Goal: Transaction & Acquisition: Purchase product/service

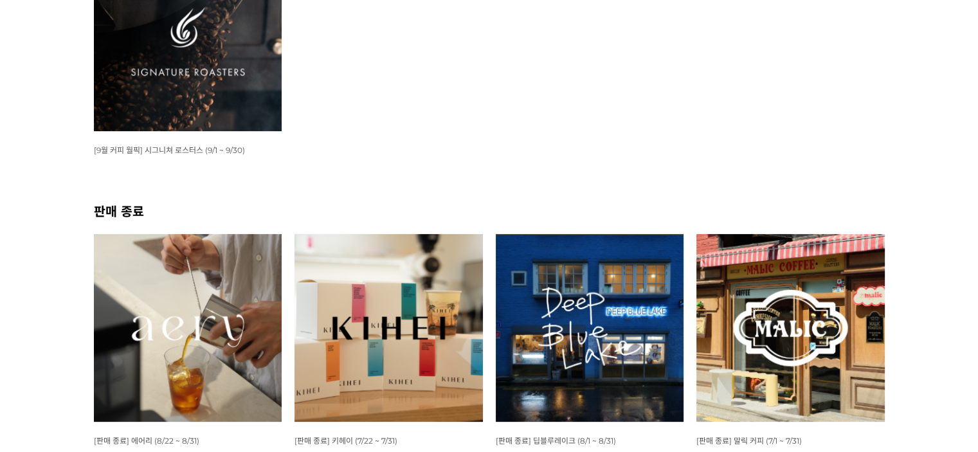
click at [163, 71] on img at bounding box center [188, 37] width 188 height 188
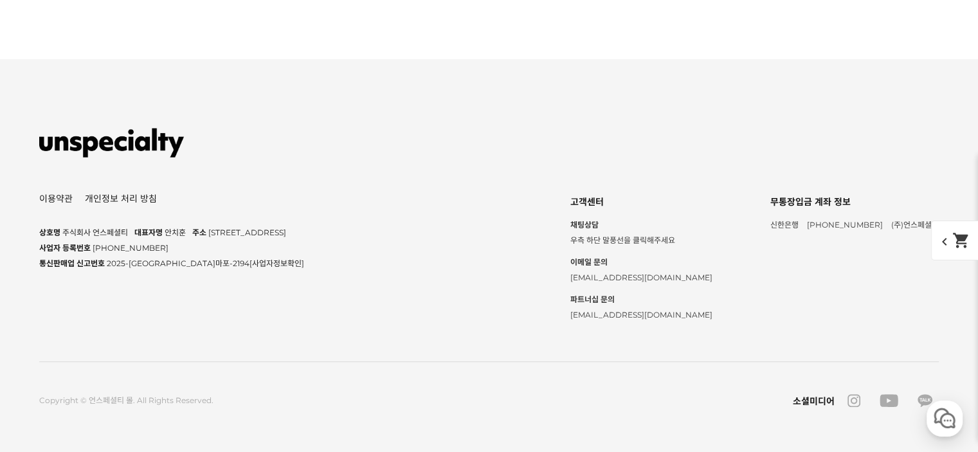
scroll to position [5678, 0]
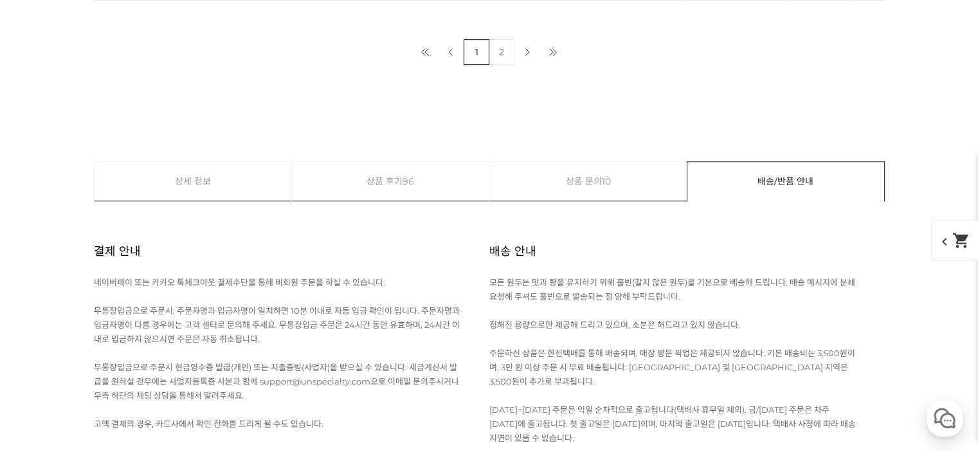
scroll to position [5807, 0]
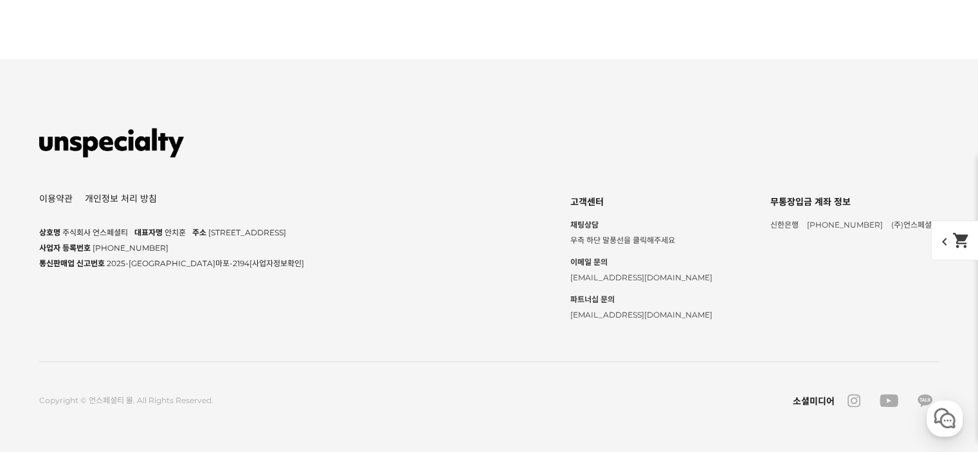
scroll to position [5936, 0]
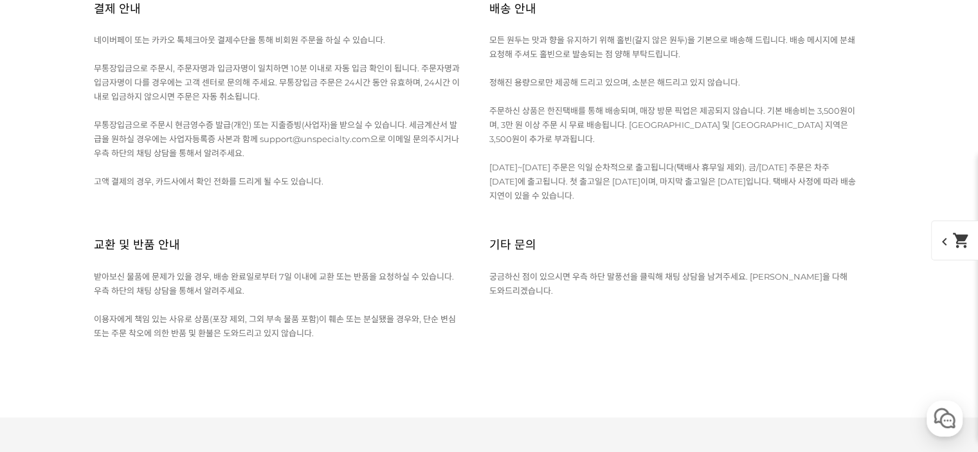
scroll to position [6129, 0]
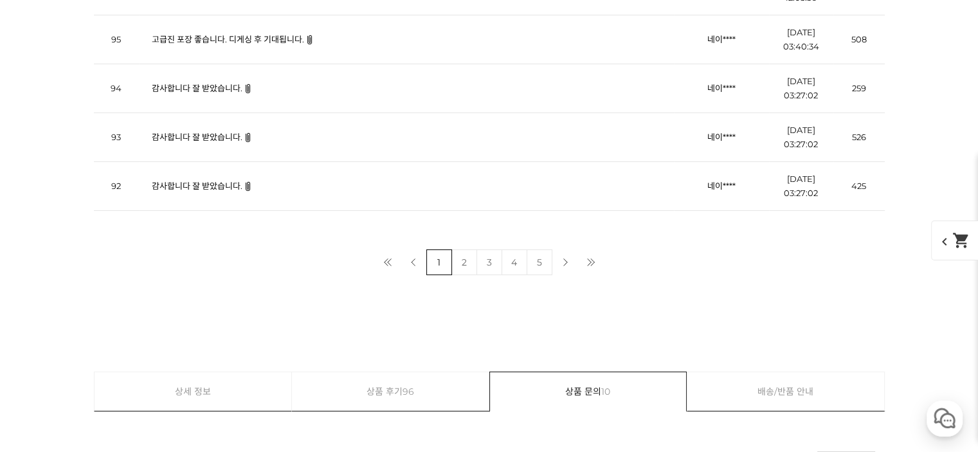
scroll to position [300, 0]
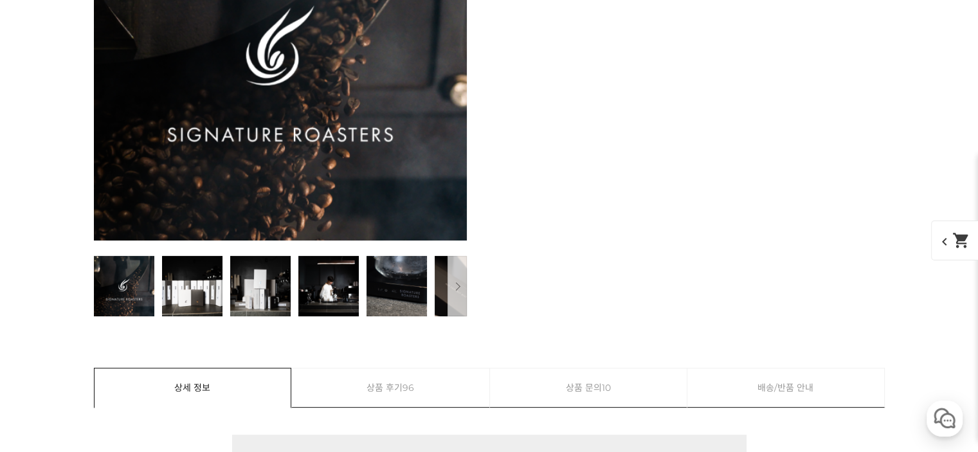
drag, startPoint x: 792, startPoint y: 264, endPoint x: 666, endPoint y: -75, distance: 360.9
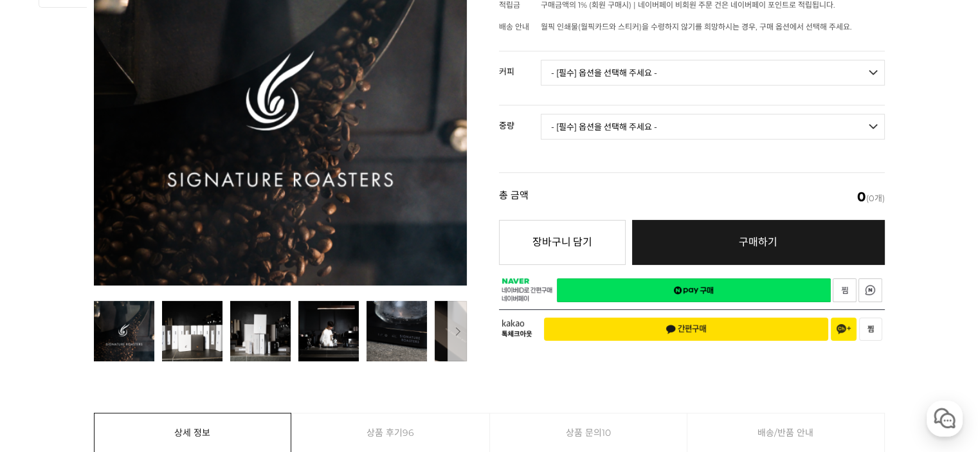
scroll to position [257, 0]
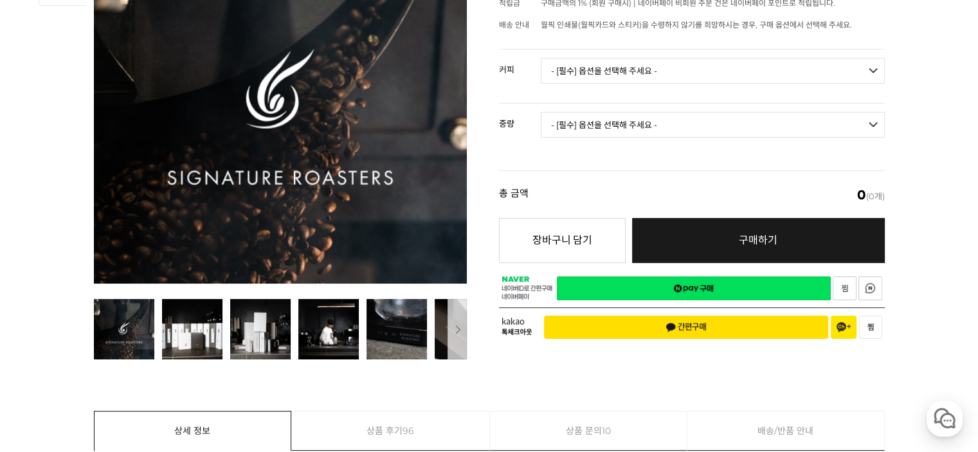
click at [656, 67] on select "- [필수] 옵션을 선택해 주세요 - ------------------- 언스페셜티 분쇄도 가이드 종이(주문 1건당 최대 1개 제공) 월픽 인…" at bounding box center [713, 71] width 344 height 26
select select "[9.6 오픈] #36 온두라스 피에드라스 아마리야스 게이샤 내추럴 (2025 CoE #2)"
click at [541, 58] on select "- [필수] 옵션을 선택해 주세요 - ------------------- 언스페셜티 분쇄도 가이드 종이(주문 1건당 최대 1개 제공) 월픽 인…" at bounding box center [713, 71] width 344 height 26
click at [602, 120] on select "- [필수] 옵션을 선택해 주세요 - ------------------- 100g" at bounding box center [713, 125] width 344 height 26
select select "100g"
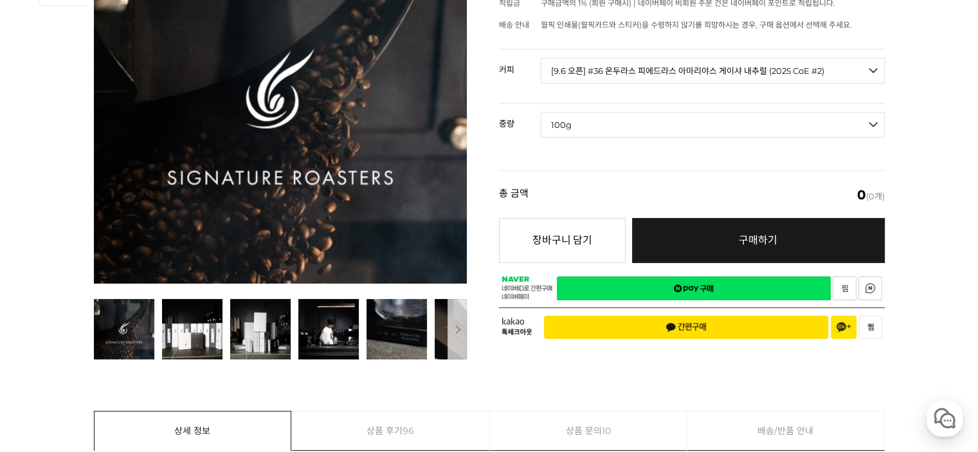
click at [541, 112] on select "- [필수] 옵션을 선택해 주세요 - ------------------- 100g" at bounding box center [713, 125] width 344 height 26
select select "*"
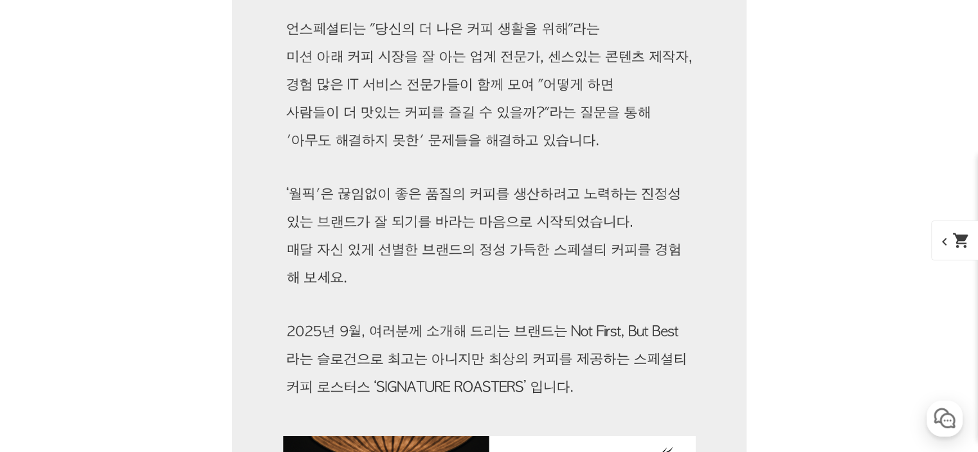
scroll to position [0, 0]
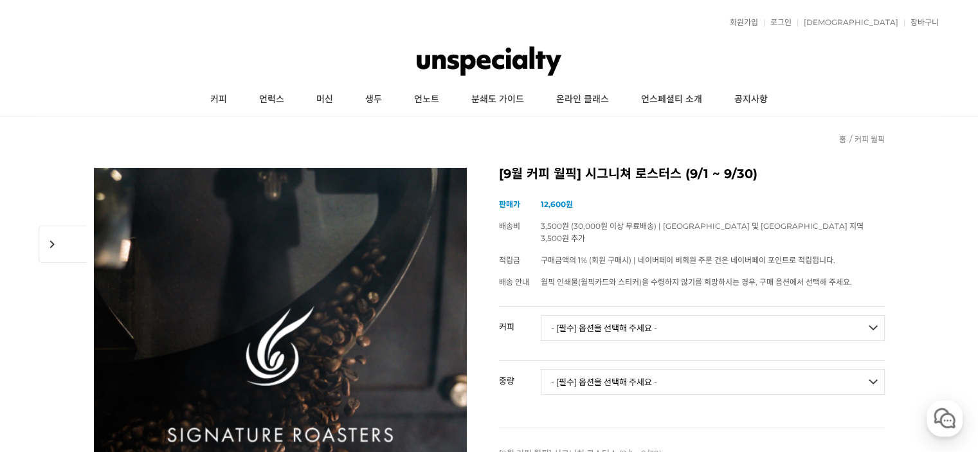
drag, startPoint x: 901, startPoint y: 298, endPoint x: 717, endPoint y: 74, distance: 289.8
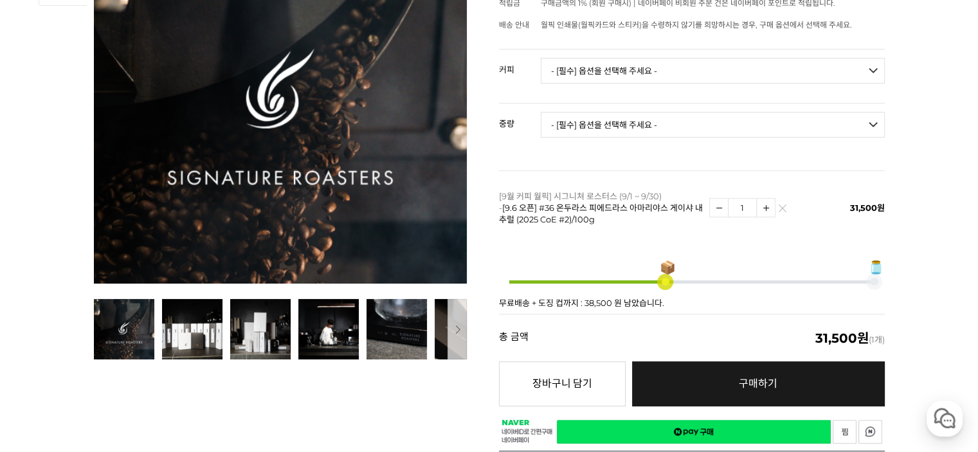
click at [641, 64] on select "- [필수] 옵션을 선택해 주세요 - ------------------- 언스페셜티 분쇄도 가이드 종이(주문 1건당 최대 1개 제공) 월픽 인…" at bounding box center [713, 71] width 344 height 26
select select "[9.00 오픈] #35 과테말라 카스카다 엔칸타다 게이샤 내추럴"
click at [541, 58] on select "- [필수] 옵션을 선택해 주세요 - ------------------- 언스페셜티 분쇄도 가이드 종이(주문 1건당 최대 1개 제공) 월픽 인…" at bounding box center [713, 71] width 344 height 26
click at [639, 112] on select "- [필수] 옵션을 선택해 주세요 - ------------------- 100g" at bounding box center [713, 125] width 344 height 26
select select "100g"
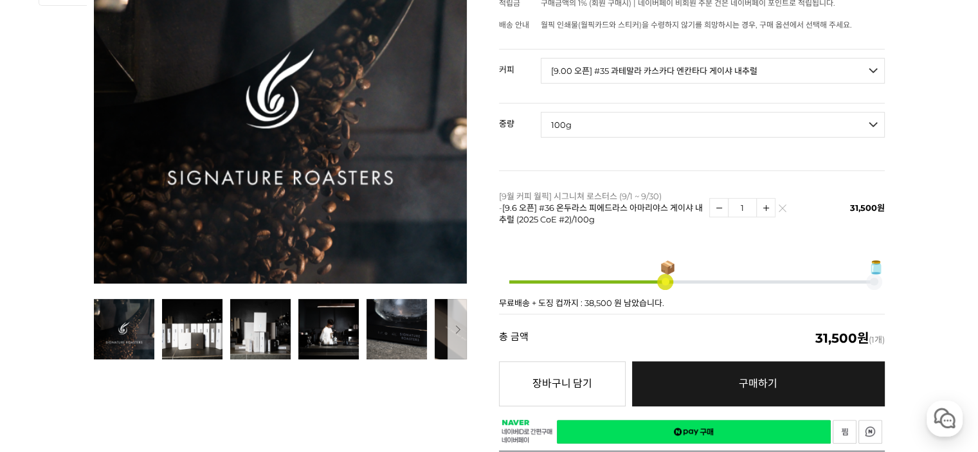
click at [541, 112] on select "- [필수] 옵션을 선택해 주세요 - ------------------- 100g" at bounding box center [713, 125] width 344 height 26
select select "*"
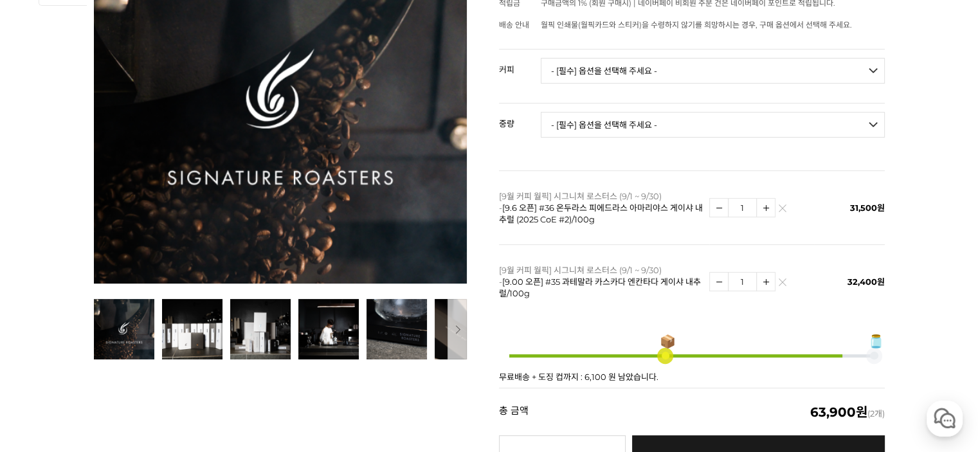
click at [781, 282] on img at bounding box center [782, 285] width 7 height 7
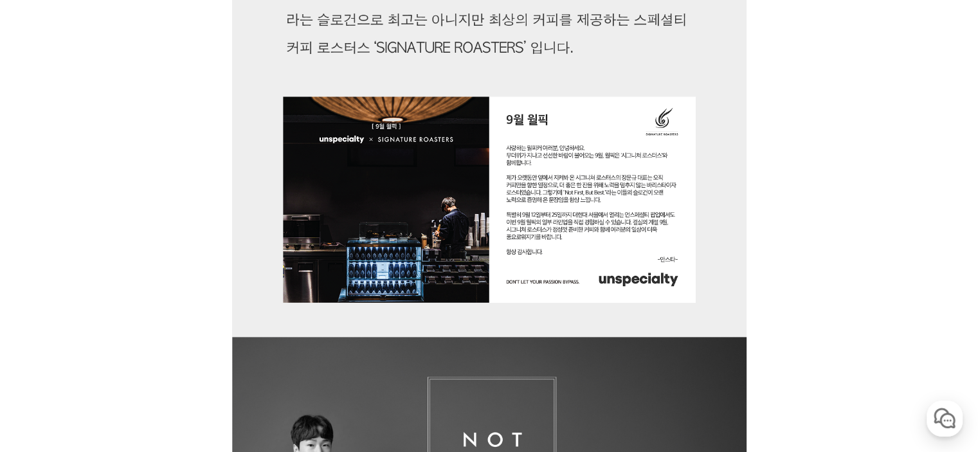
scroll to position [0, 0]
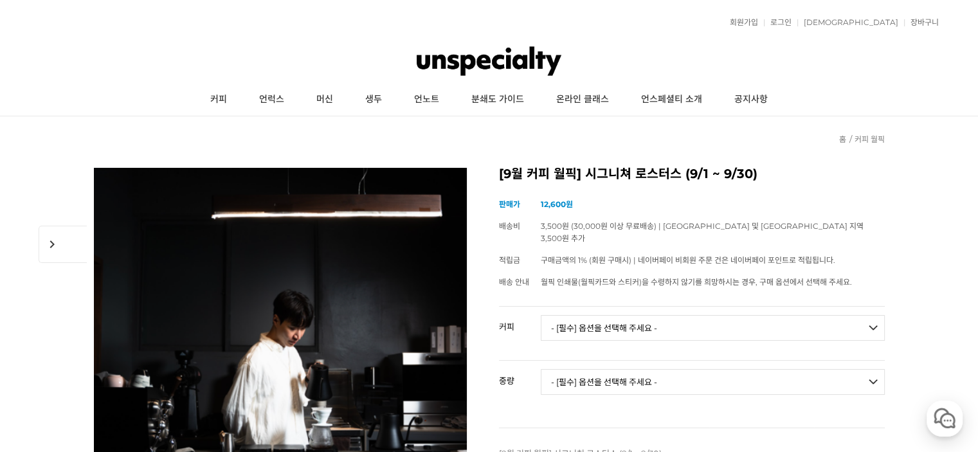
drag, startPoint x: 686, startPoint y: 276, endPoint x: 540, endPoint y: -78, distance: 382.5
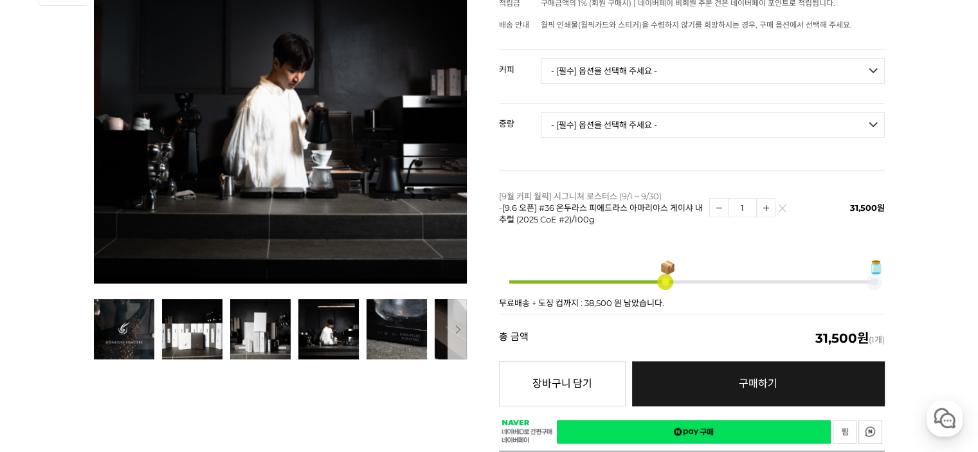
click at [614, 58] on select "- [필수] 옵션을 선택해 주세요 - ------------------- 언스페셜티 분쇄도 가이드 종이(주문 1건당 최대 1개 제공) 월픽 인…" at bounding box center [713, 71] width 344 height 26
select select "[9.8 오픈] #28 파나마 아시엔다 라 에스메랄다 카냐스 베르데스 레온 게이샤 워시드 (5FB)"
click at [541, 58] on select "- [필수] 옵션을 선택해 주세요 - ------------------- 언스페셜티 분쇄도 가이드 종이(주문 1건당 최대 1개 제공) 월픽 인…" at bounding box center [713, 71] width 344 height 26
click at [623, 118] on select "- [필수] 옵션을 선택해 주세요 - ------------------- 50g" at bounding box center [713, 125] width 344 height 26
select select "50g"
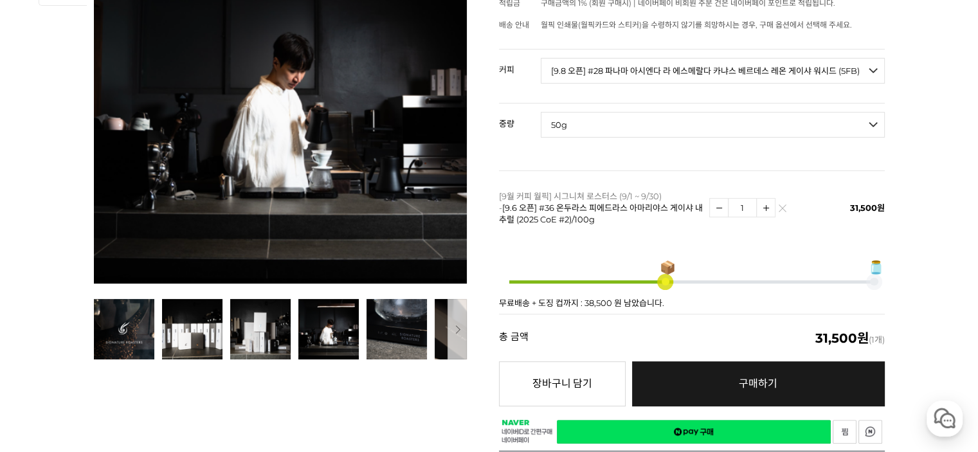
click at [541, 112] on select "- [필수] 옵션을 선택해 주세요 - ------------------- 50g" at bounding box center [713, 125] width 344 height 26
select select "*"
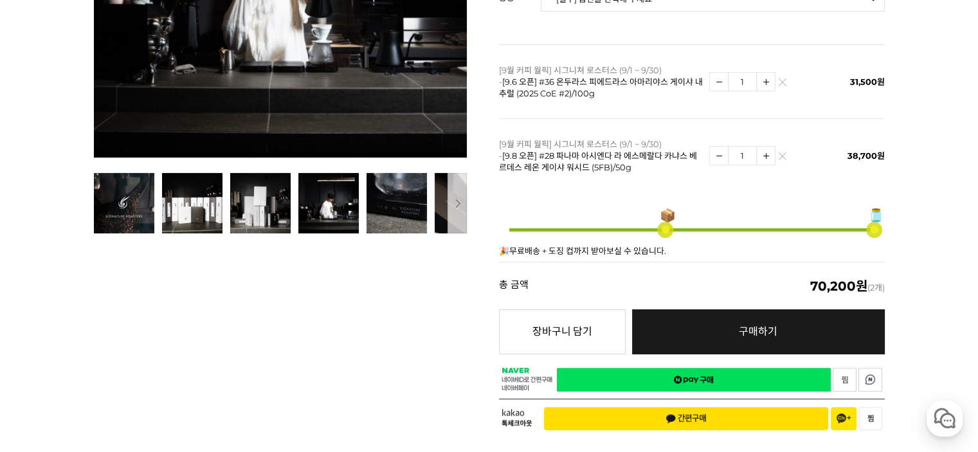
scroll to position [386, 0]
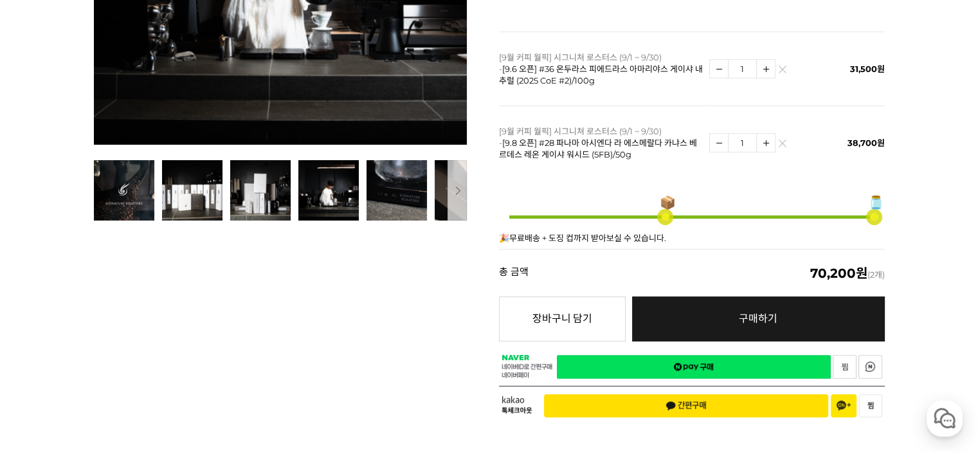
drag, startPoint x: 920, startPoint y: 87, endPoint x: 930, endPoint y: 168, distance: 81.7
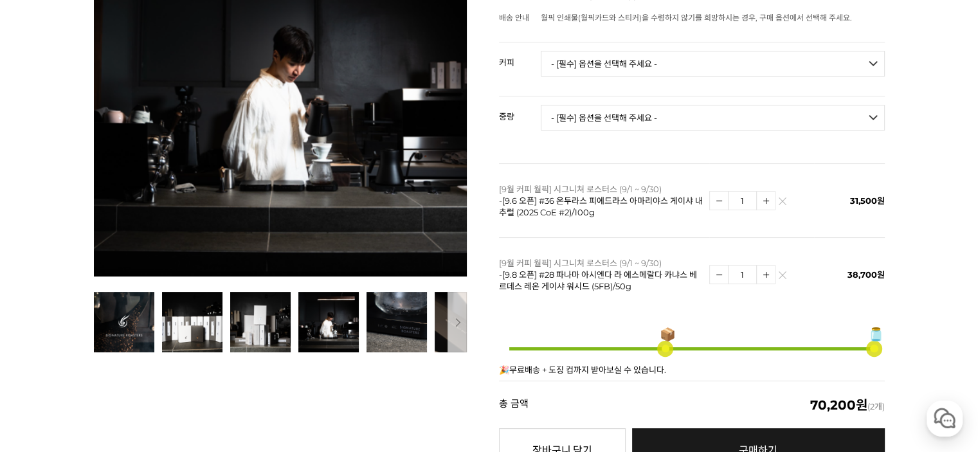
scroll to position [393, 0]
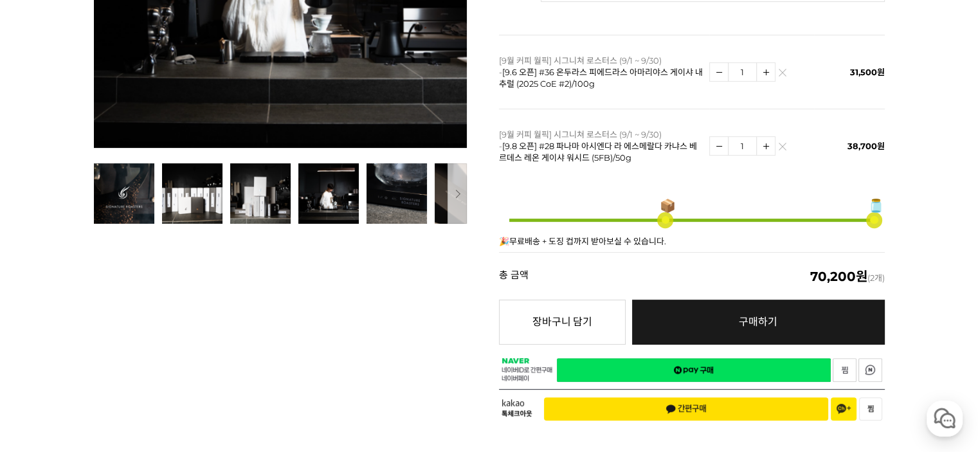
click at [684, 358] on link "네이버페이 구매하기" at bounding box center [694, 370] width 274 height 24
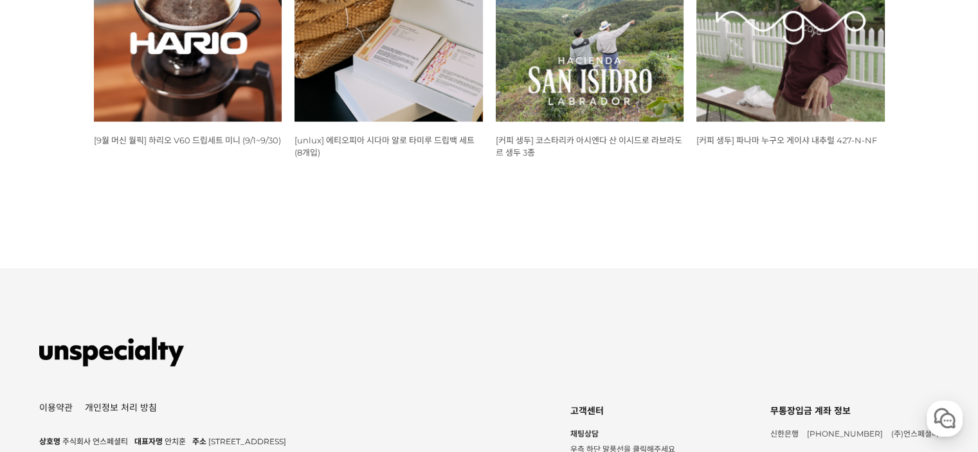
scroll to position [515, 0]
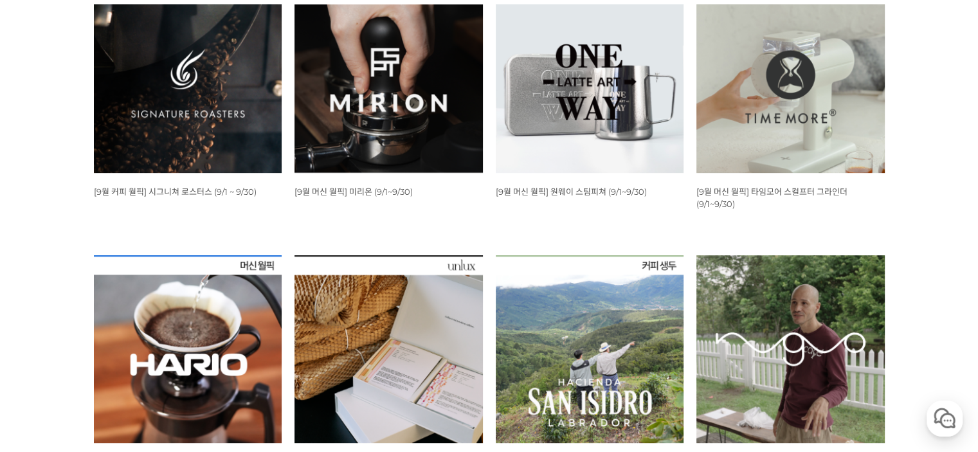
click at [223, 87] on img at bounding box center [188, 79] width 188 height 188
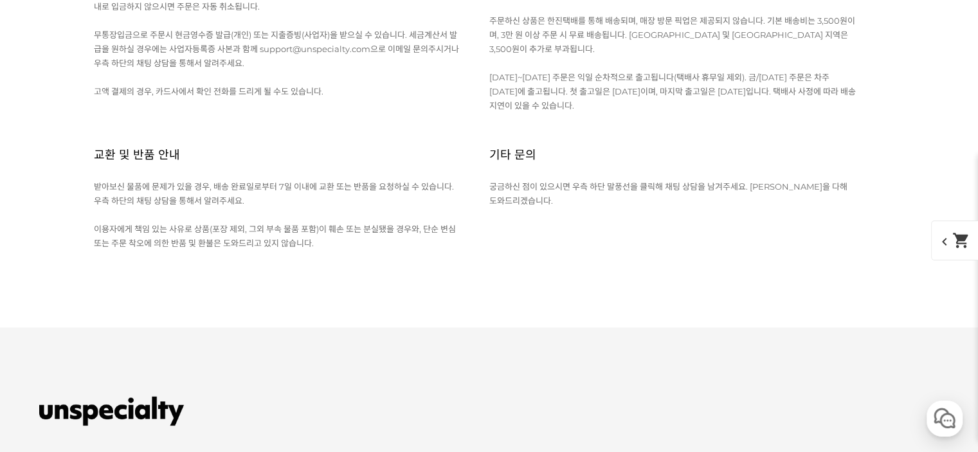
scroll to position [6657, 0]
